Goal: Task Accomplishment & Management: Manage account settings

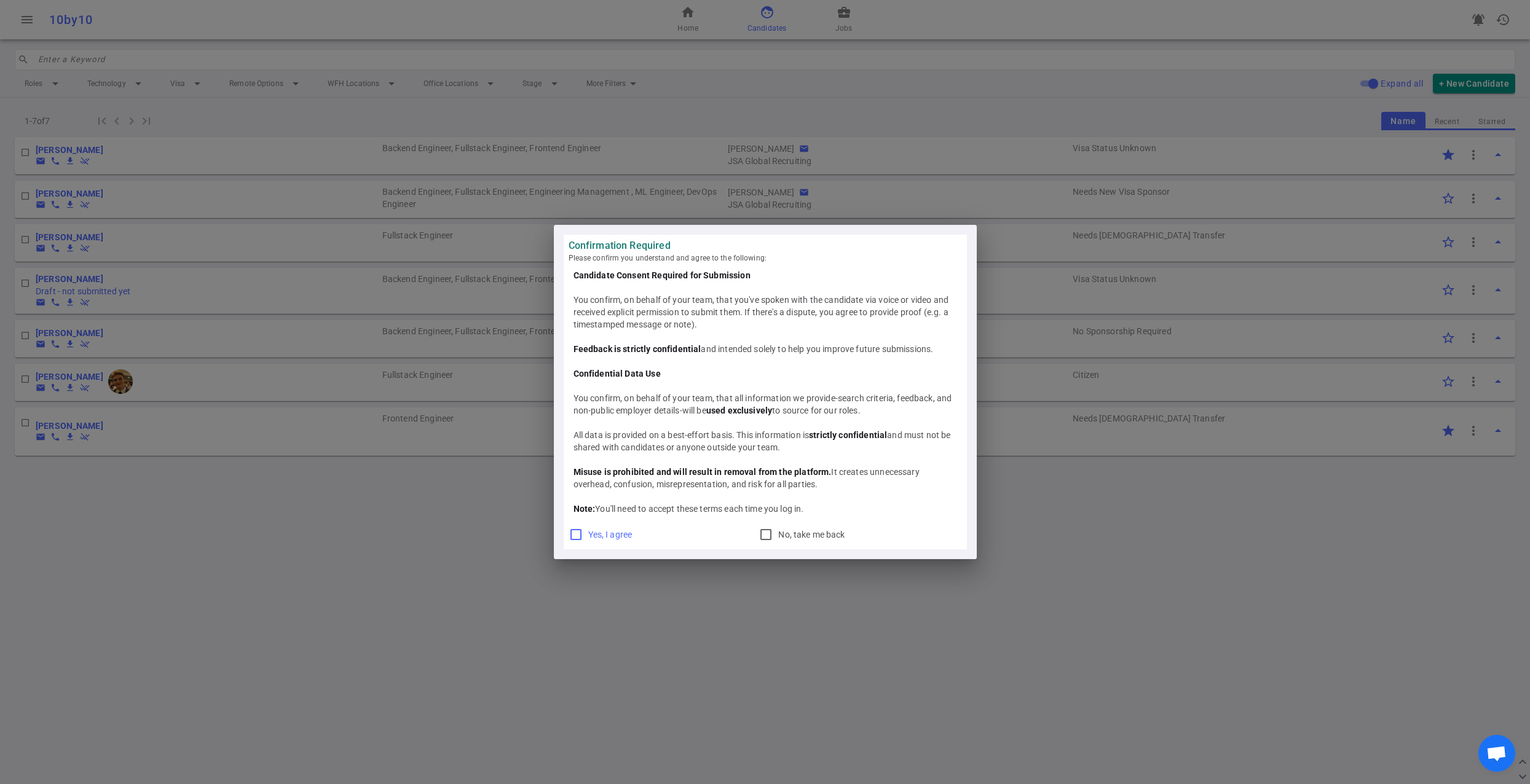
click at [574, 537] on input "Yes, I agree" at bounding box center [576, 534] width 14 height 14
checkbox input "true"
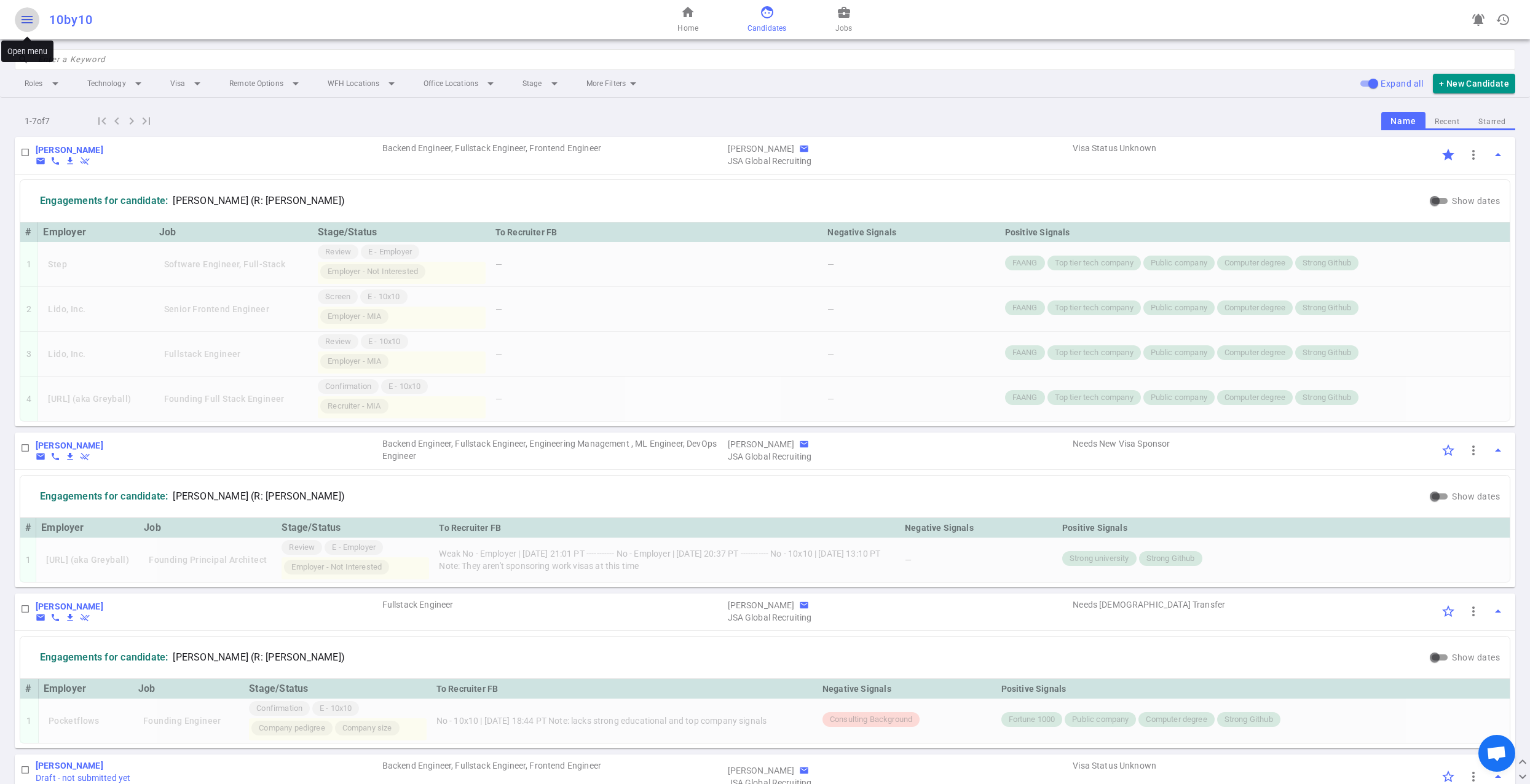
click at [27, 22] on span "menu" at bounding box center [27, 19] width 14 height 14
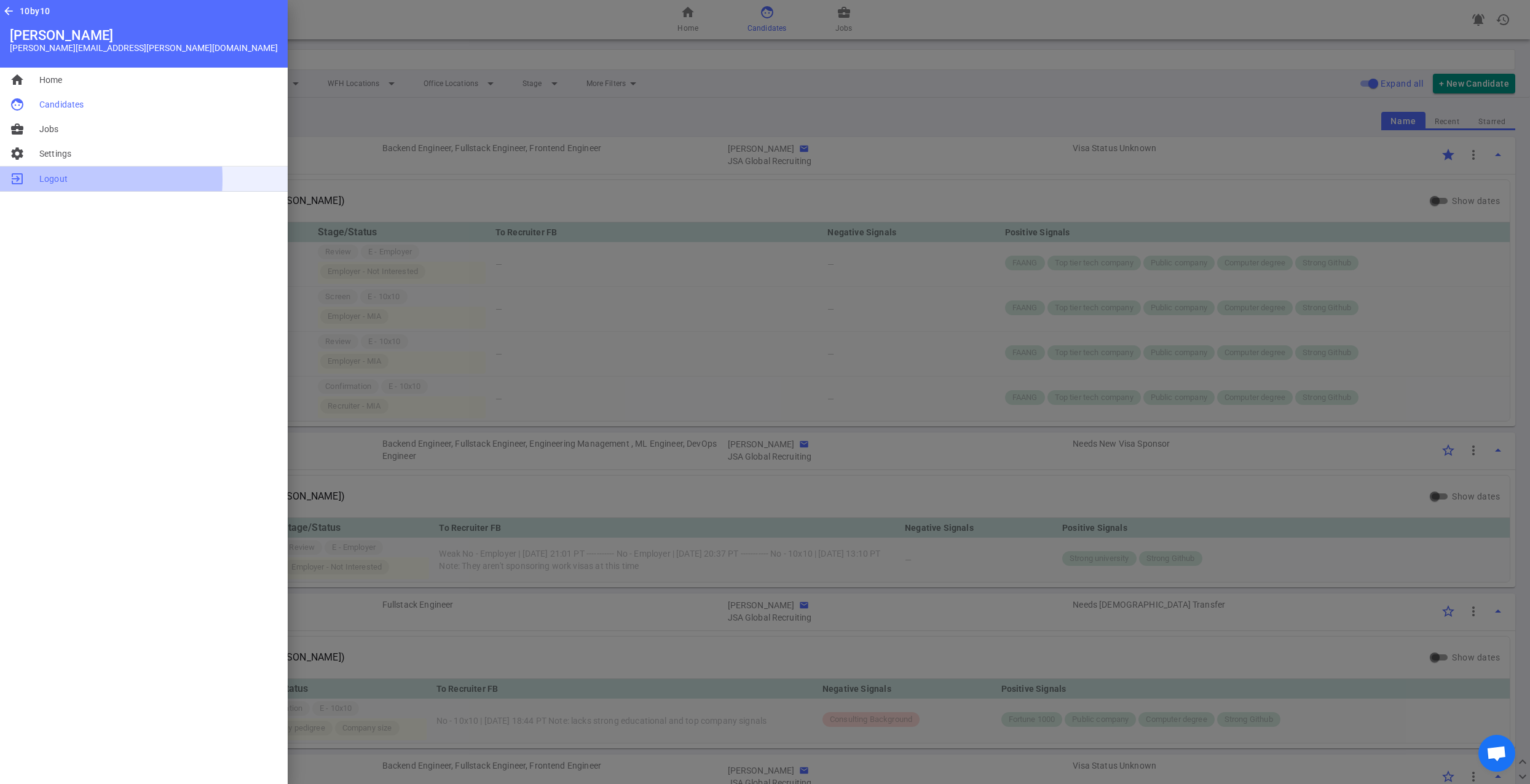
click at [37, 179] on li "exit_to_app Logout" at bounding box center [144, 179] width 287 height 25
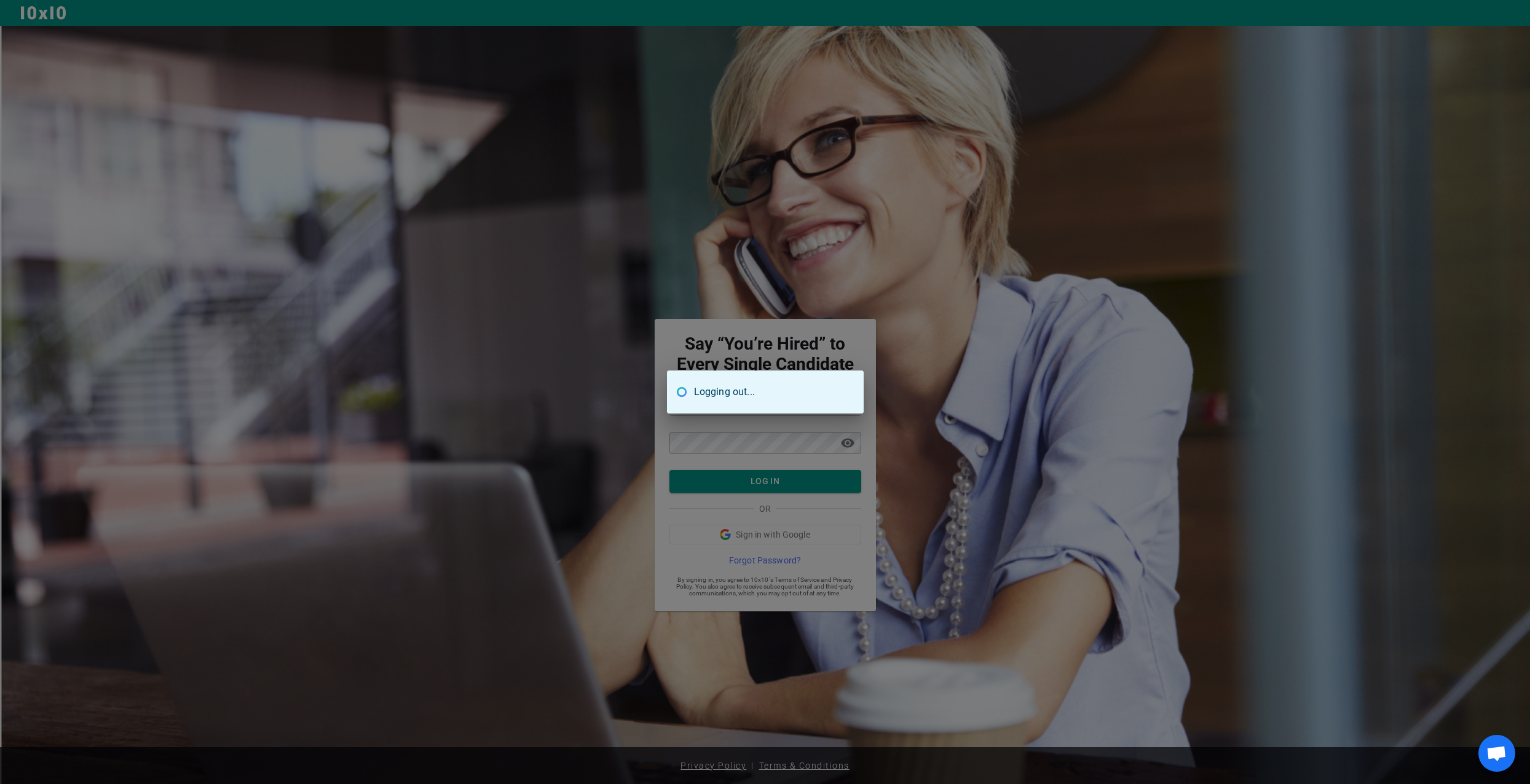
type input "[PERSON_NAME][EMAIL_ADDRESS][PERSON_NAME][DOMAIN_NAME]"
